Goal: Obtain resource: Download file/media

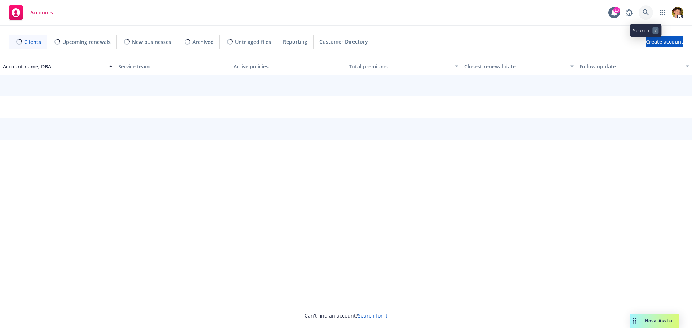
click at [649, 10] on icon at bounding box center [646, 12] width 6 height 6
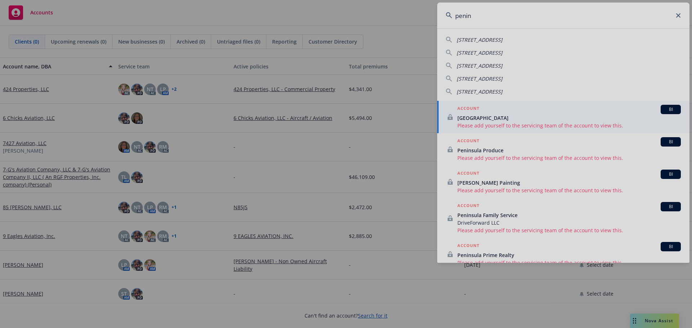
type input "penin"
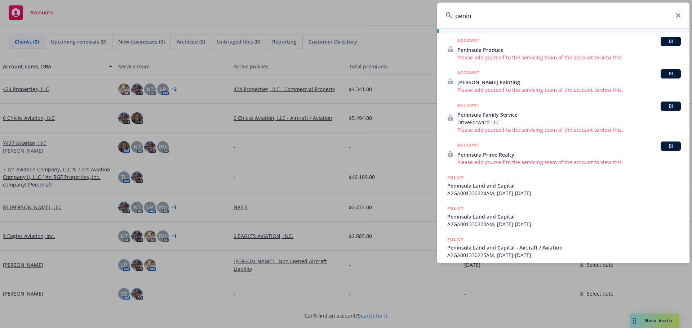
scroll to position [105, 0]
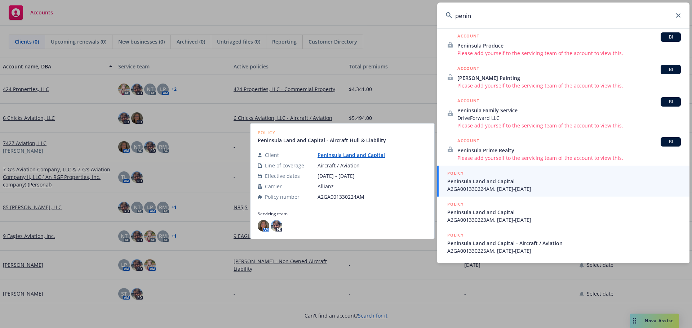
click at [530, 186] on span "A2GA001330224AM, 03/31/2024-03/31/2025" at bounding box center [564, 189] width 234 height 8
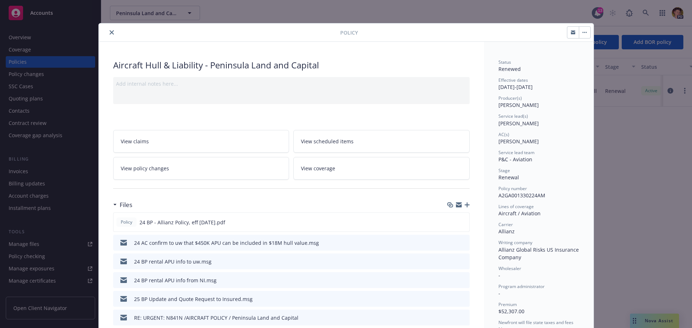
click at [113, 31] on div at bounding box center [221, 32] width 239 height 9
click at [110, 34] on icon "close" at bounding box center [112, 32] width 4 height 4
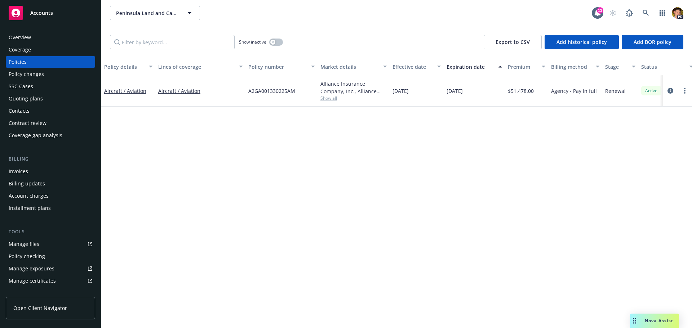
click at [32, 64] on div "Policies" at bounding box center [51, 62] width 84 height 12
click at [45, 243] on link "Manage files" at bounding box center [50, 245] width 89 height 12
drag, startPoint x: 301, startPoint y: 92, endPoint x: 232, endPoint y: 92, distance: 68.9
click at [232, 92] on div "Aircraft / Aviation Aircraft / Aviation A2GA001330225AM Alliance Insurance Comp…" at bounding box center [449, 90] width 696 height 31
copy div "A2GA001330225AM"
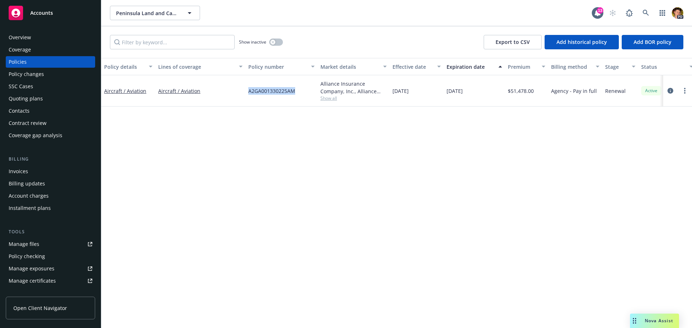
drag, startPoint x: 141, startPoint y: 300, endPoint x: 171, endPoint y: 293, distance: 30.2
click at [165, 296] on div "Policy details Lines of coverage Policy number Market details Effective date Ex…" at bounding box center [396, 193] width 591 height 270
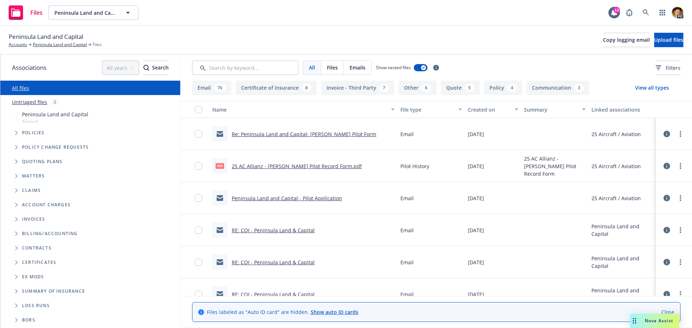
click at [299, 168] on link "25 AC Allianz - [PERSON_NAME] Pilot Record Form.pdf" at bounding box center [297, 166] width 130 height 7
